Goal: Find specific page/section: Find specific page/section

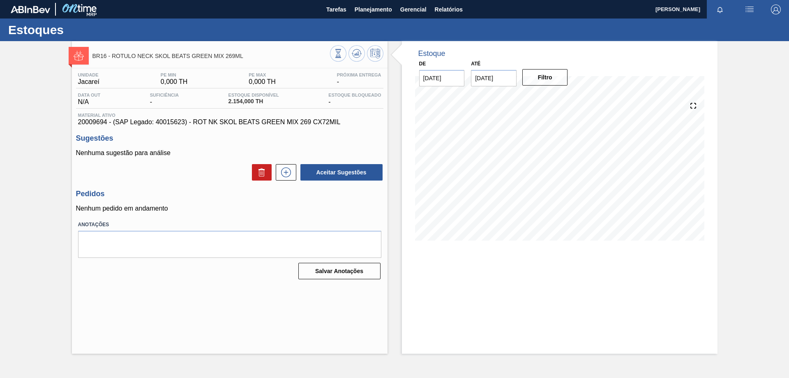
drag, startPoint x: 122, startPoint y: 134, endPoint x: 121, endPoint y: 130, distance: 4.4
click at [123, 132] on div "Unidade Jacareí PE MIN 0,000 TH PE MAX 0,000 TH Próxima Entrega - Data out N/A …" at bounding box center [229, 175] width 315 height 214
drag, startPoint x: 94, startPoint y: 123, endPoint x: 118, endPoint y: 111, distance: 27.0
click at [107, 120] on span "20009694 - (SAP Legado: 40015623) - ROT NK SKOL BEATS GREEN MIX 269 CX72MIL" at bounding box center [229, 121] width 303 height 7
copy span "20009694"
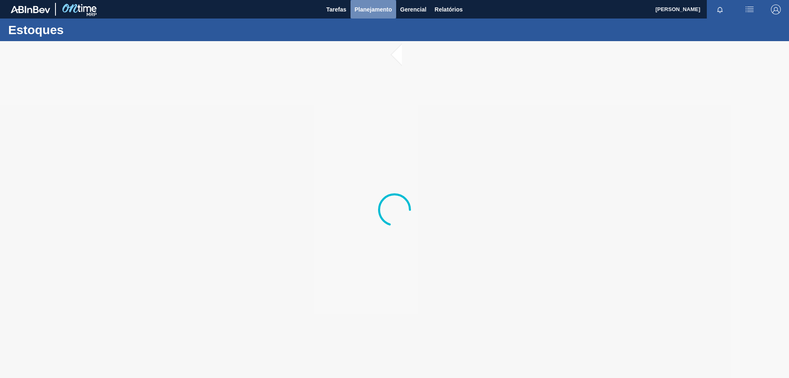
click at [378, 13] on span "Planejamento" at bounding box center [373, 10] width 37 height 10
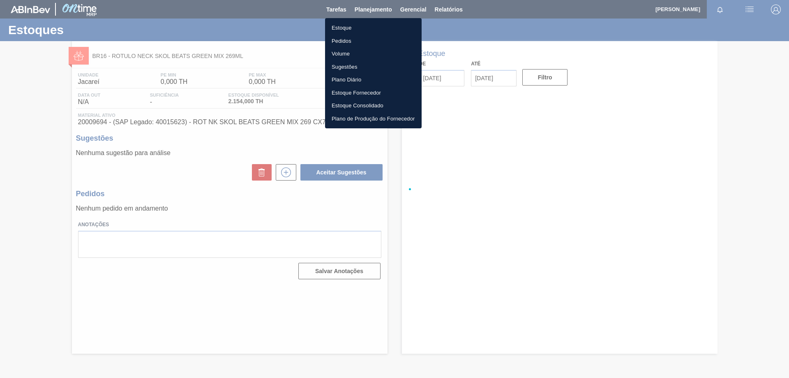
click at [353, 29] on li "Estoque" at bounding box center [373, 27] width 97 height 13
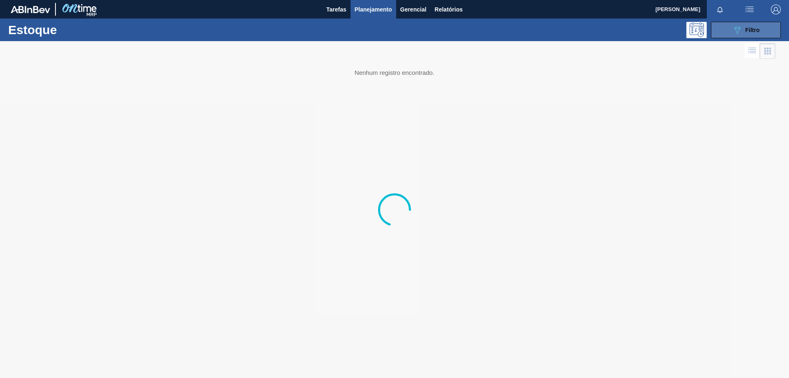
click at [745, 28] on span "Filtro" at bounding box center [752, 30] width 14 height 7
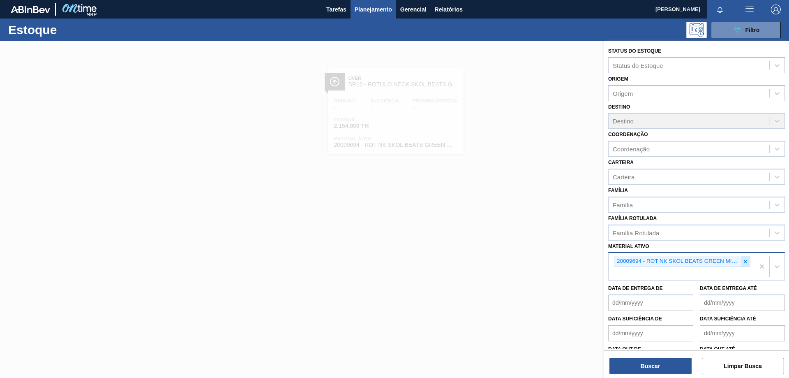
click at [744, 261] on icon at bounding box center [745, 261] width 6 height 6
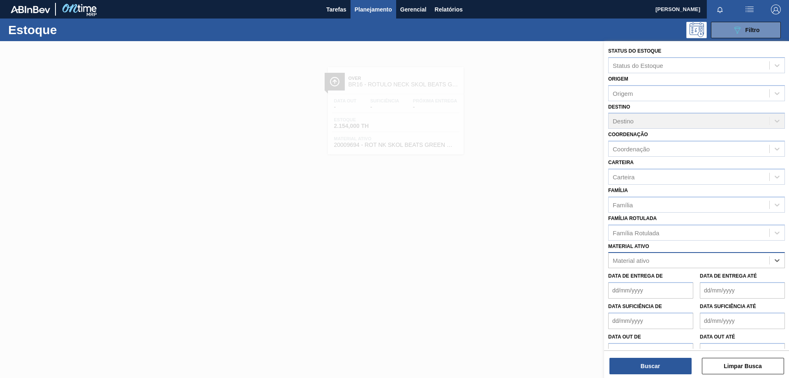
paste ativo "20009694"
type ativo "20009694"
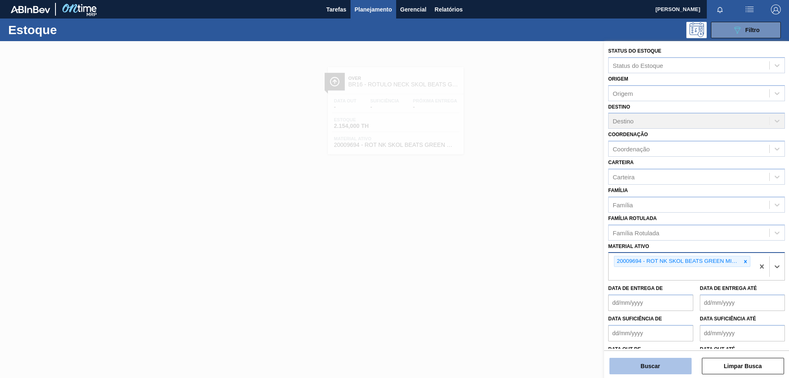
click at [670, 372] on button "Buscar" at bounding box center [650, 365] width 82 height 16
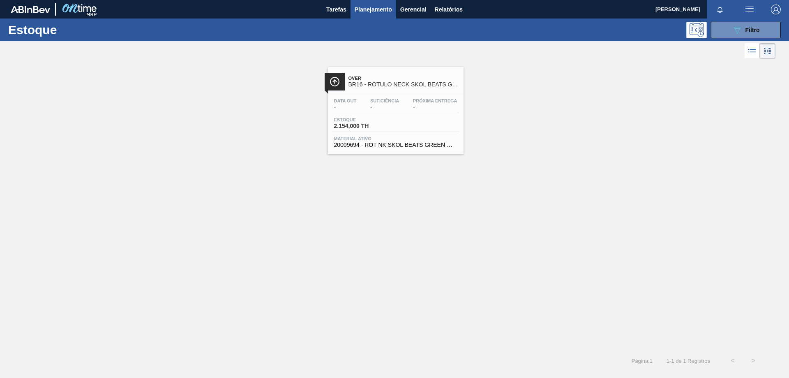
click at [449, 124] on div "Estoque 2.154,000 TH" at bounding box center [395, 124] width 127 height 15
